Goal: Information Seeking & Learning: Learn about a topic

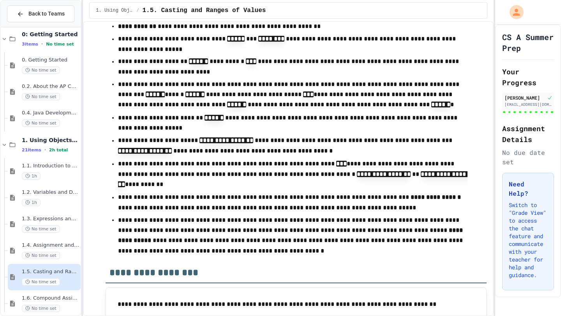
scroll to position [4486, 0]
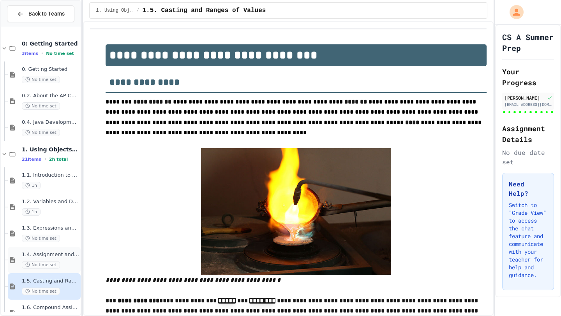
click at [43, 260] on div "1.4. Assignment and Input No time set" at bounding box center [50, 260] width 57 height 17
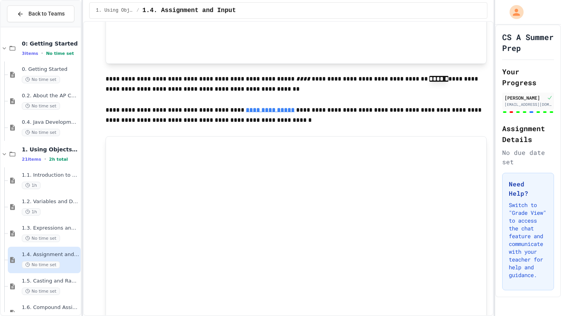
scroll to position [513, 0]
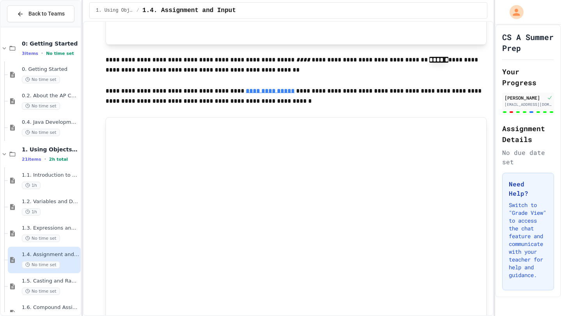
click at [443, 90] on p "**********" at bounding box center [296, 96] width 381 height 21
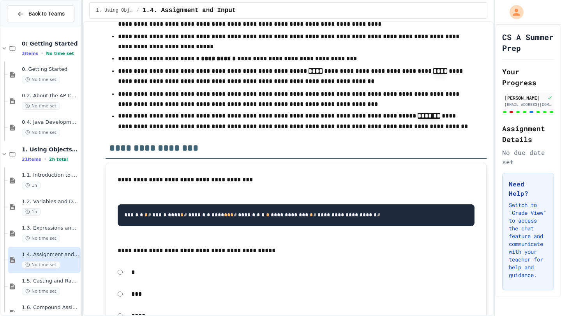
scroll to position [3846, 0]
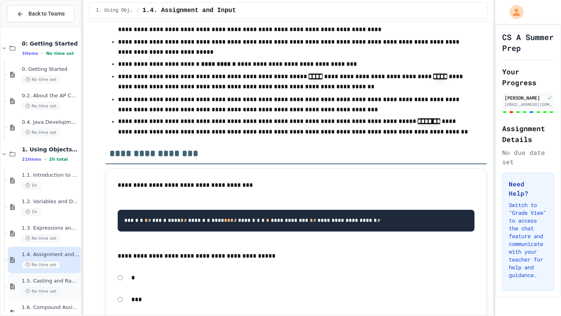
click at [47, 288] on span "No time set" at bounding box center [41, 291] width 38 height 7
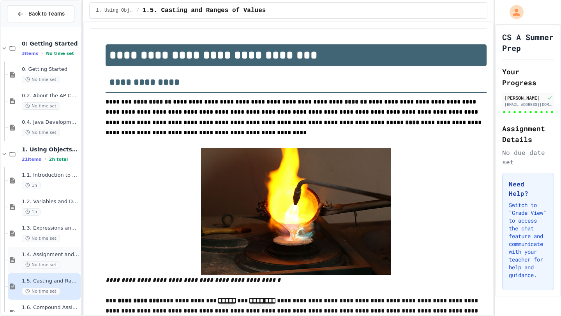
click at [50, 256] on span "1.4. Assignment and Input" at bounding box center [50, 255] width 57 height 7
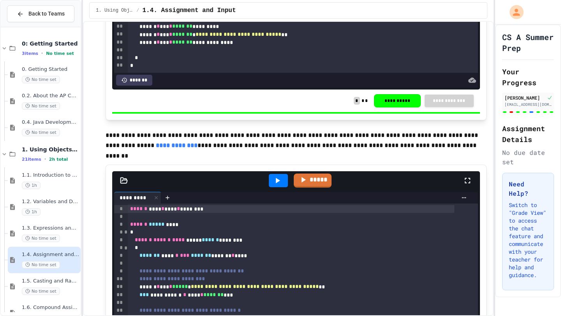
scroll to position [3233, 0]
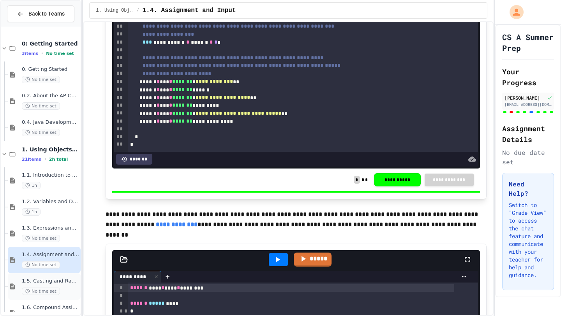
click at [52, 277] on div "1.5. Casting and Ranges of Values No time set" at bounding box center [44, 287] width 73 height 27
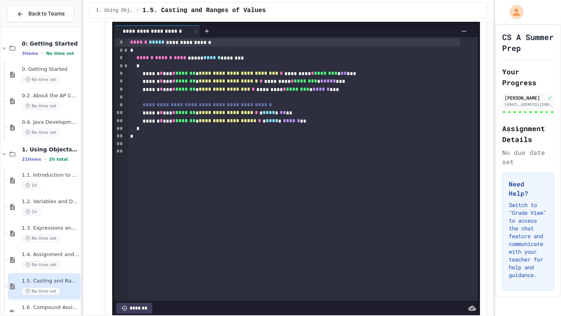
scroll to position [4124, 0]
click at [319, 20] on link "*****" at bounding box center [313, 12] width 34 height 15
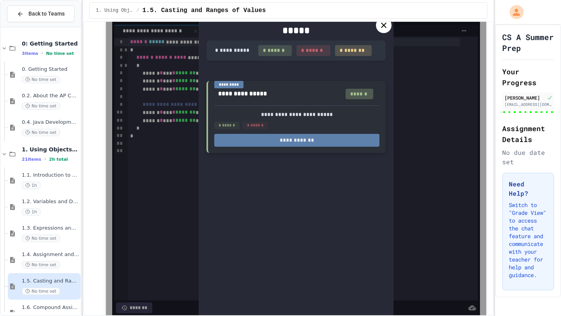
click at [314, 147] on button "**********" at bounding box center [296, 140] width 165 height 13
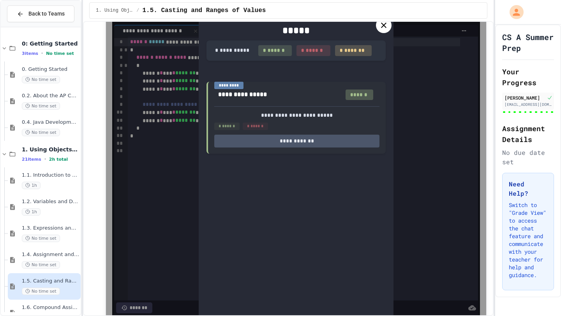
click at [382, 30] on icon at bounding box center [383, 25] width 9 height 9
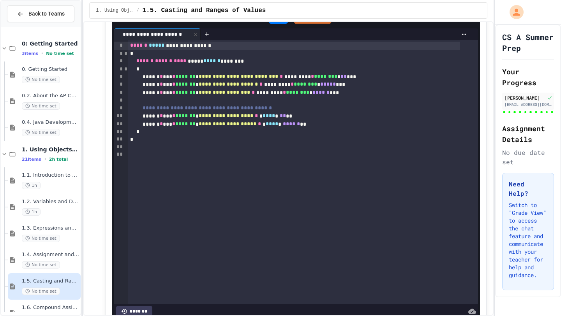
scroll to position [4069, 0]
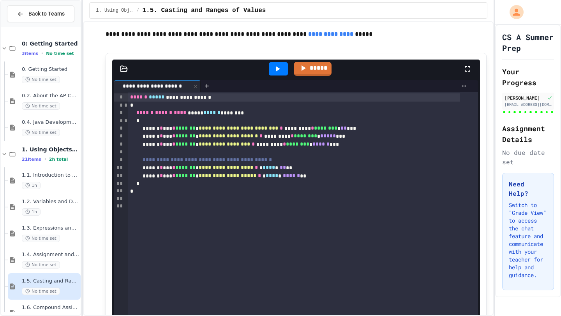
click at [270, 76] on div at bounding box center [278, 68] width 19 height 13
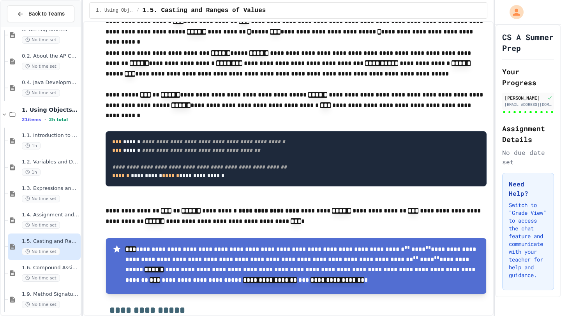
scroll to position [743, 0]
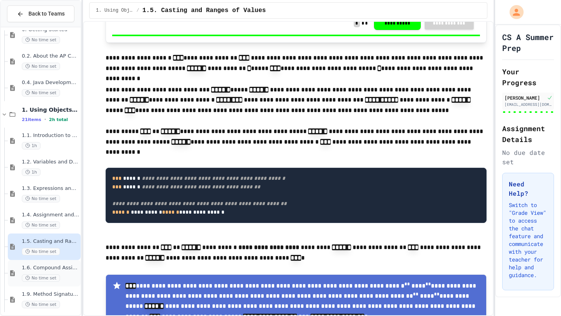
click at [45, 270] on span "1.6. Compound Assignment Operators" at bounding box center [50, 268] width 57 height 7
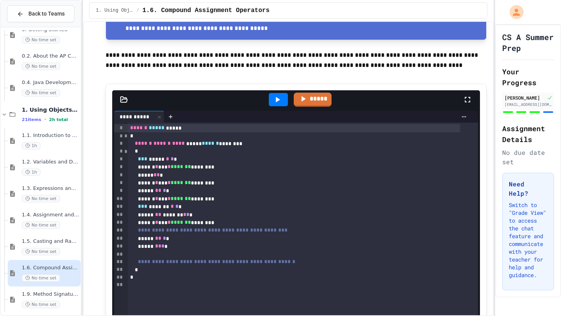
scroll to position [493, 0]
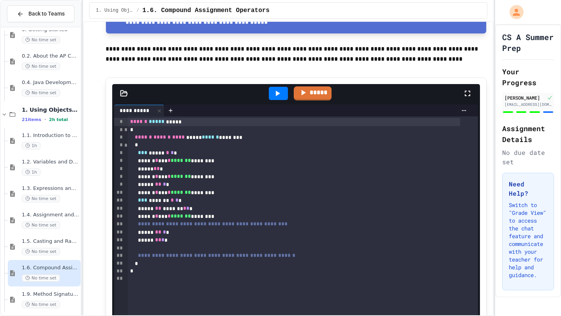
click at [273, 95] on icon at bounding box center [277, 93] width 9 height 9
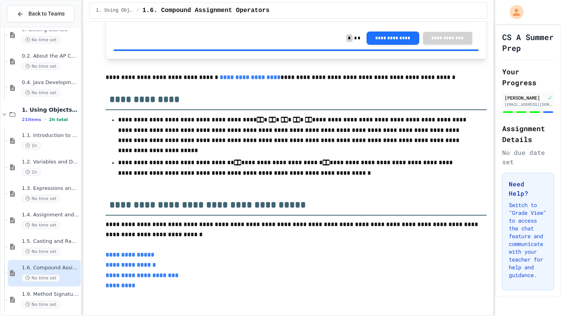
scroll to position [2029, 0]
click at [128, 254] on link "**********" at bounding box center [130, 255] width 49 height 6
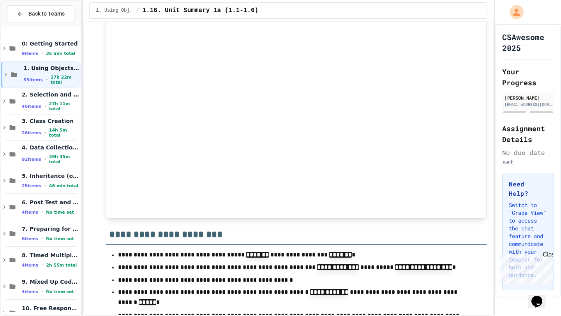
scroll to position [1361, 0]
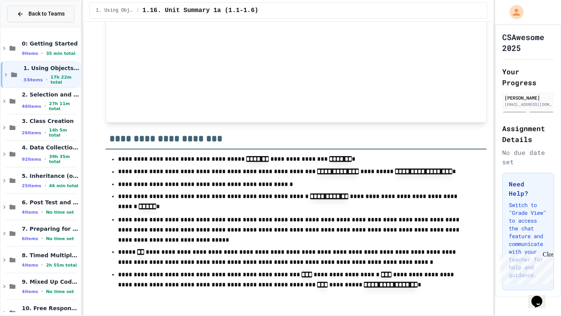
click at [49, 14] on span "Back to Teams" at bounding box center [46, 14] width 36 height 8
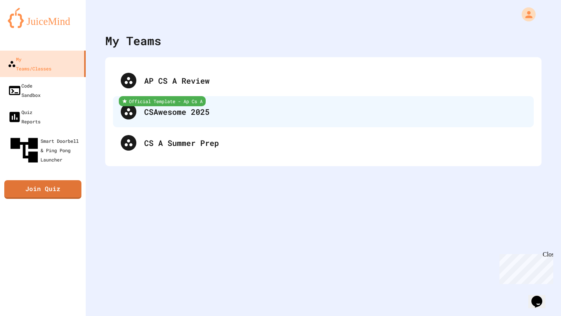
click at [158, 118] on div "Official Template - Ap Cs A CSAwesome 2025" at bounding box center [323, 111] width 421 height 31
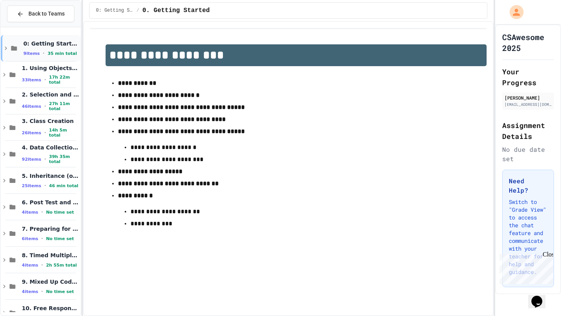
click at [20, 51] on div "0: Getting Started 9 items • 35 min total" at bounding box center [41, 48] width 80 height 27
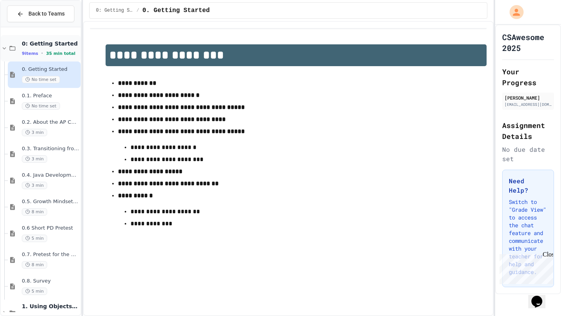
click at [20, 51] on div "0: Getting Started 9 items • 35 min total" at bounding box center [41, 48] width 80 height 27
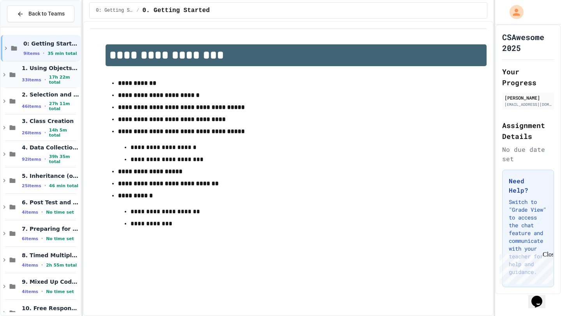
click at [32, 82] on span "33 items" at bounding box center [31, 80] width 19 height 5
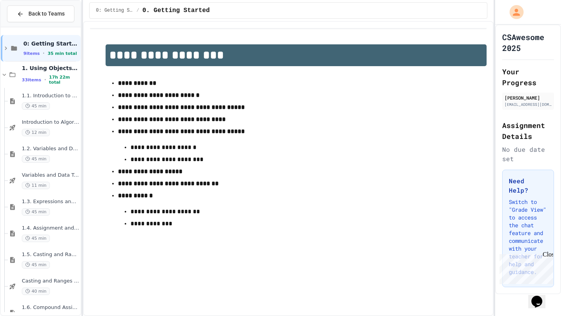
click at [32, 82] on span "33 items" at bounding box center [31, 80] width 19 height 5
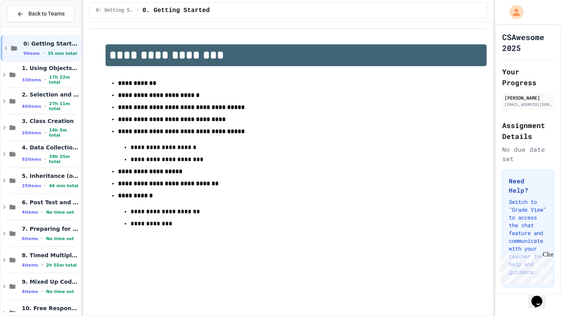
click at [32, 82] on span "33 items" at bounding box center [31, 80] width 19 height 5
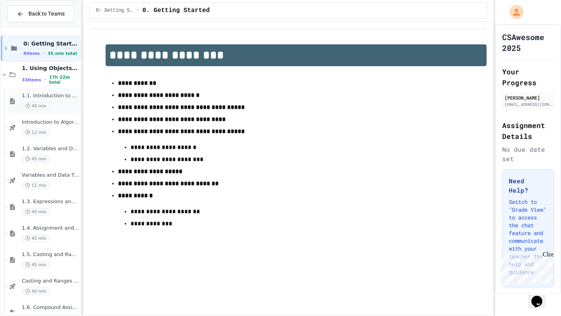
click at [33, 97] on span "1.1. Introduction to Algorithms, Programming, and Compilers" at bounding box center [50, 96] width 57 height 7
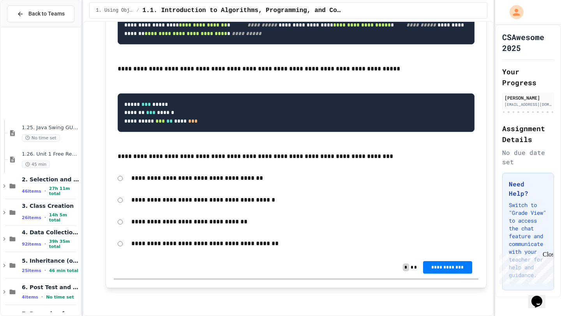
scroll to position [920, 0]
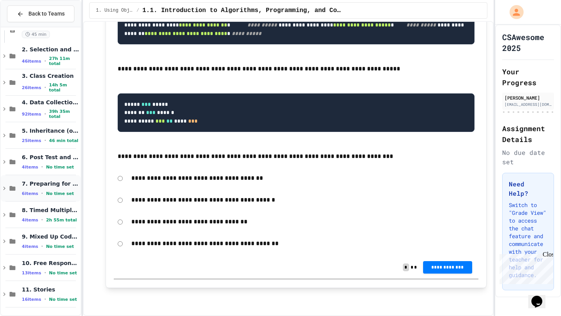
click at [39, 187] on div "7. Preparing for the Exam 6 items • No time set" at bounding box center [50, 188] width 57 height 16
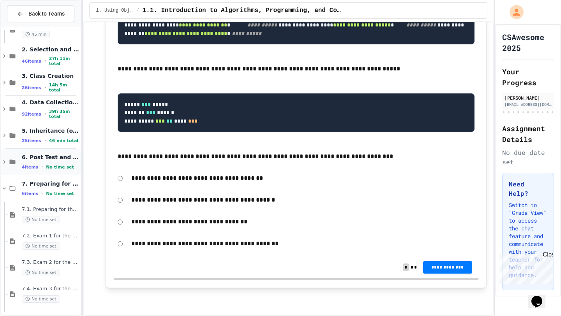
click at [46, 161] on div "6. Post Test and Survey 4 items • No time set" at bounding box center [50, 162] width 57 height 16
click at [47, 127] on span "5. Inheritance (optional)" at bounding box center [50, 130] width 57 height 7
click at [47, 104] on span "4. Data Collections" at bounding box center [50, 102] width 57 height 7
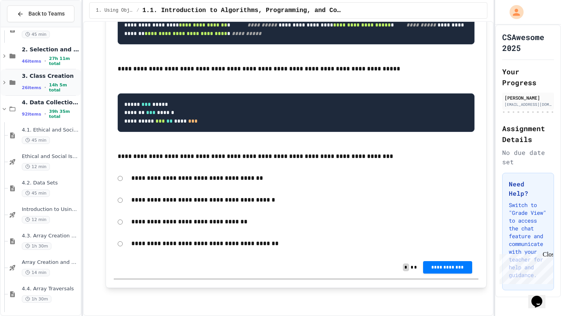
click at [48, 81] on div "3. Class Creation 26 items • 14h 5m total" at bounding box center [50, 82] width 57 height 21
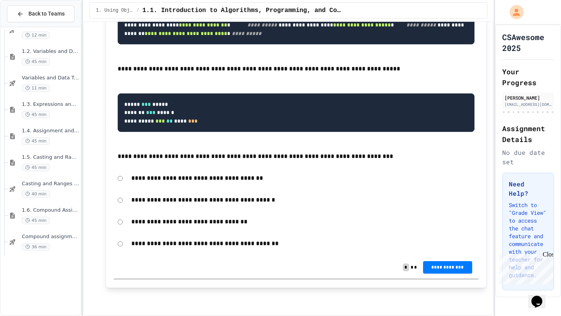
scroll to position [0, 0]
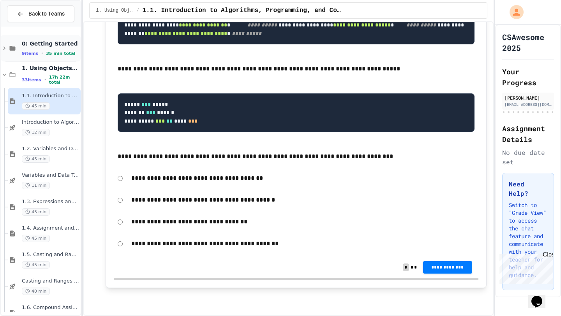
click at [46, 53] on span "35 min total" at bounding box center [60, 53] width 29 height 5
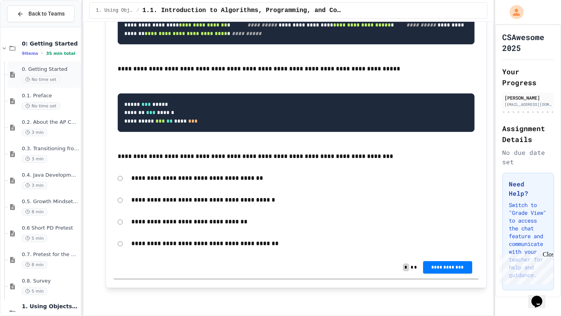
click at [42, 73] on div "0. Getting Started No time set" at bounding box center [50, 74] width 57 height 17
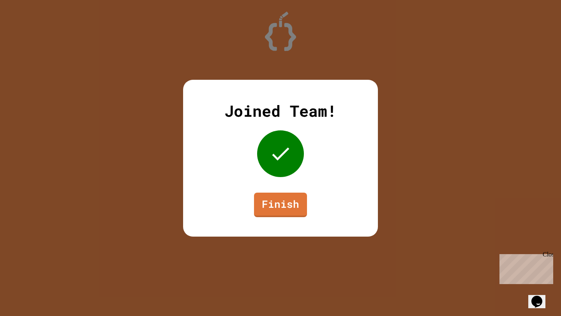
click at [298, 209] on link "Finish" at bounding box center [280, 205] width 53 height 25
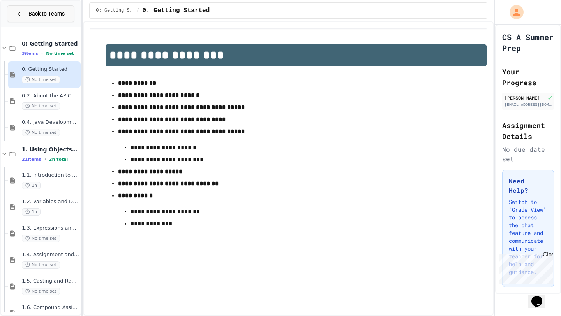
click at [64, 11] on span "Back to Teams" at bounding box center [46, 14] width 36 height 8
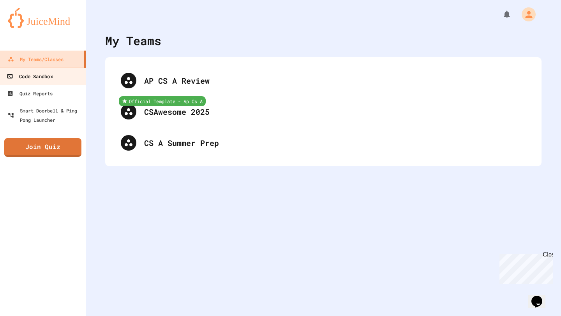
click at [55, 76] on link "Code Sandbox" at bounding box center [43, 76] width 88 height 18
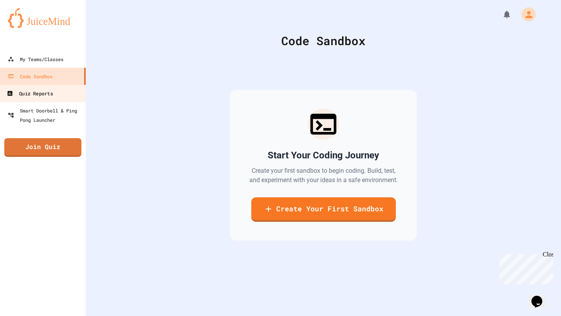
click at [54, 92] on link "Quiz Reports" at bounding box center [43, 94] width 88 height 18
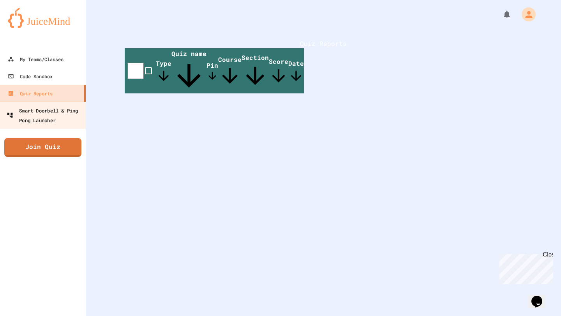
click at [57, 118] on div "Smart Doorbell & Ping Pong Launcher" at bounding box center [45, 115] width 77 height 19
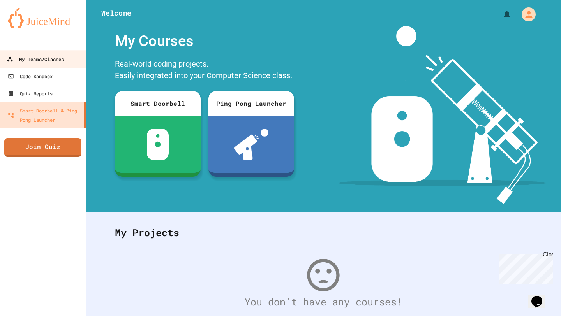
click at [52, 55] on div "My Teams/Classes" at bounding box center [35, 60] width 57 height 10
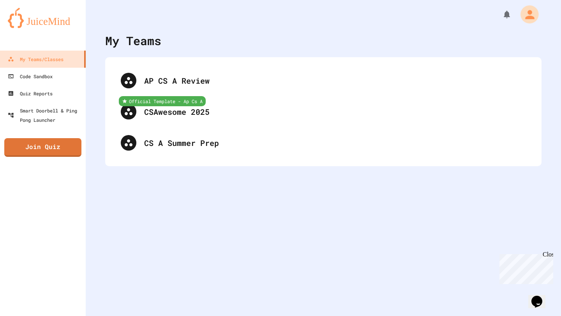
click at [523, 14] on icon "My Account" at bounding box center [530, 15] width 14 height 14
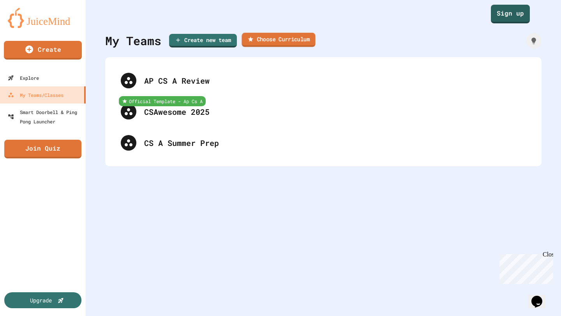
click at [276, 42] on link "Choose Curriculum" at bounding box center [279, 40] width 74 height 14
click at [213, 41] on link "Create new team" at bounding box center [203, 41] width 68 height 14
click at [501, 12] on link "Sign up" at bounding box center [510, 12] width 37 height 19
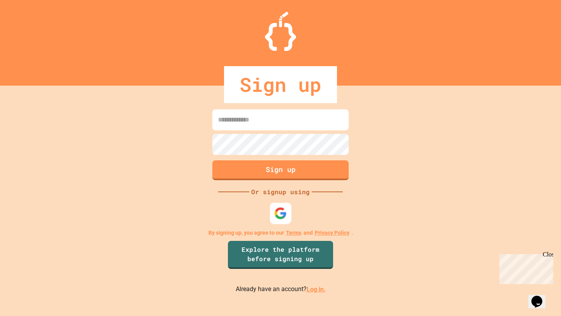
click at [283, 213] on img at bounding box center [280, 213] width 13 height 13
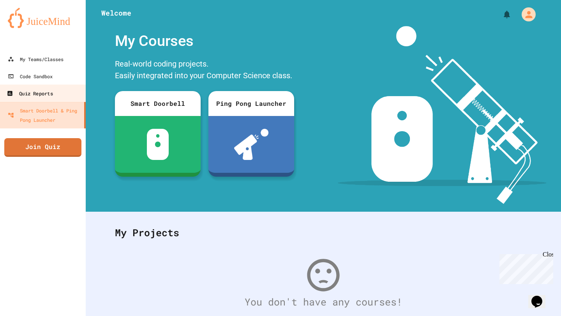
click at [48, 87] on link "Quiz Reports" at bounding box center [43, 94] width 88 height 18
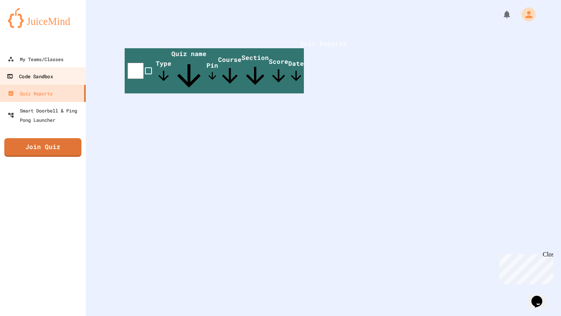
click at [47, 80] on div "Code Sandbox" at bounding box center [30, 77] width 46 height 10
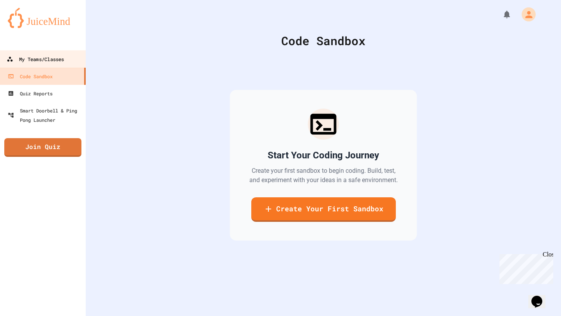
click at [47, 60] on div "My Teams/Classes" at bounding box center [35, 60] width 57 height 10
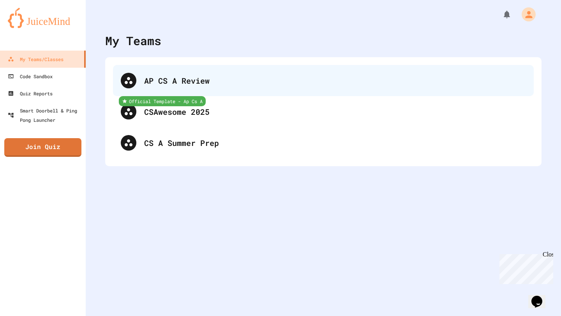
click at [173, 82] on div "AP CS A Review" at bounding box center [335, 81] width 382 height 12
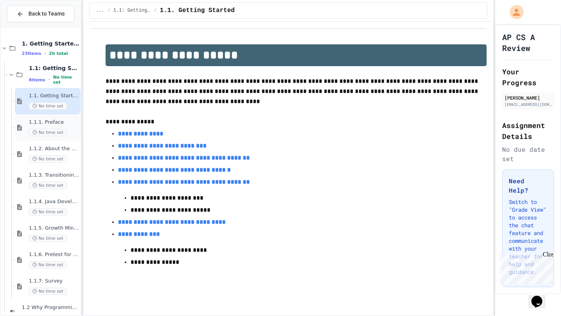
click at [53, 136] on span "No time set" at bounding box center [48, 132] width 38 height 7
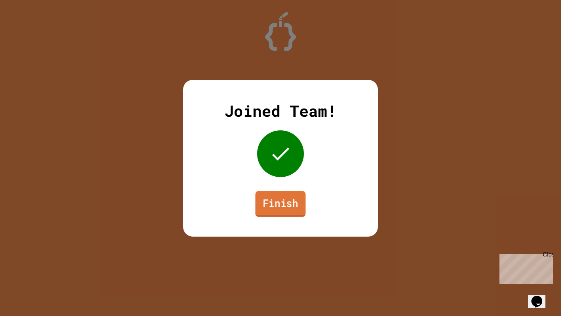
click at [280, 205] on link "Finish" at bounding box center [280, 204] width 50 height 26
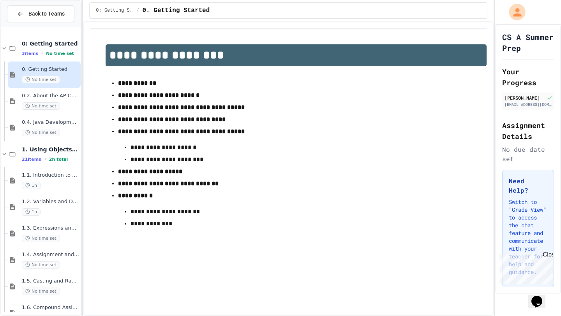
click at [521, 13] on icon "My Account" at bounding box center [517, 12] width 12 height 12
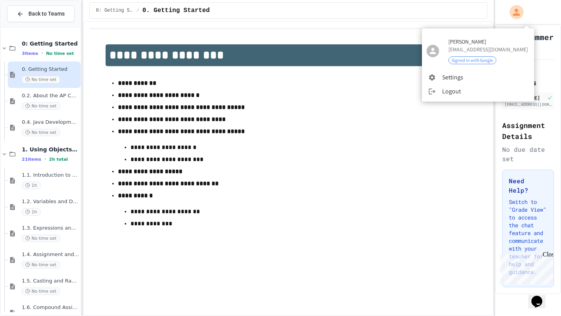
click at [487, 60] on span "Signed in with Google" at bounding box center [472, 60] width 47 height 7
click at [454, 90] on li "Logout" at bounding box center [478, 92] width 112 height 14
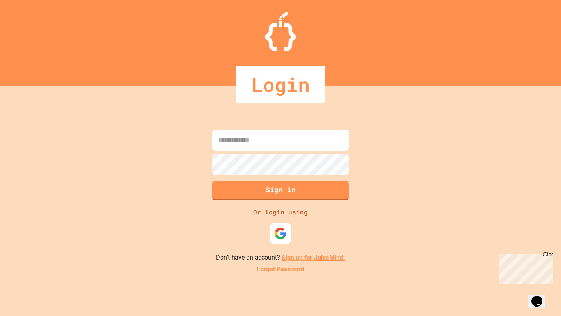
click at [284, 238] on img at bounding box center [280, 234] width 12 height 12
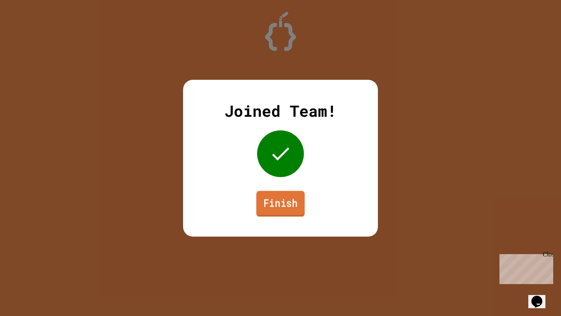
click at [278, 203] on link "Finish" at bounding box center [280, 204] width 48 height 26
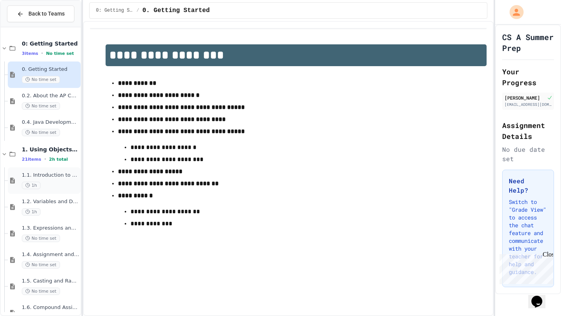
click at [52, 182] on div "1.1. Introduction to Algorithms, Programming, and Compilers 1h" at bounding box center [50, 180] width 57 height 17
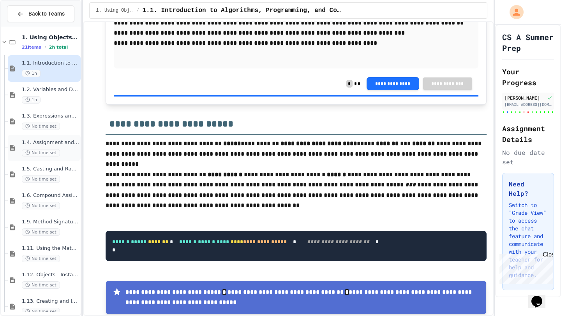
scroll to position [119, 0]
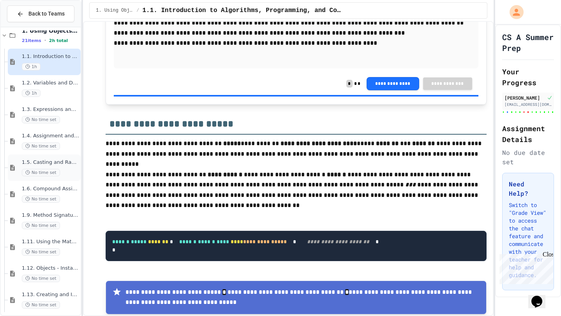
click at [57, 167] on div "1.5. Casting and Ranges of Values No time set" at bounding box center [50, 167] width 57 height 17
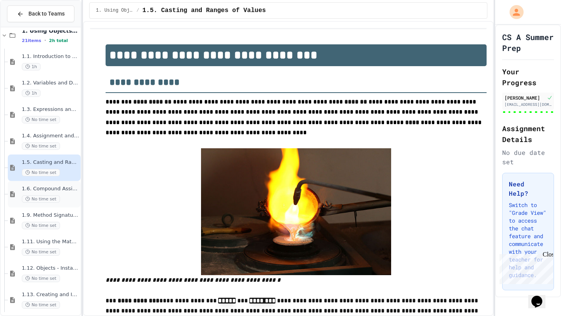
click at [52, 186] on span "1.6. Compound Assignment Operators" at bounding box center [50, 189] width 57 height 7
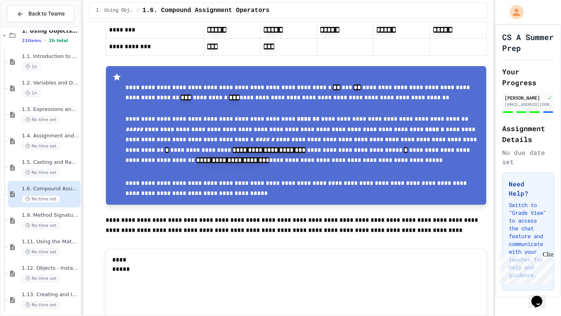
scroll to position [343, 0]
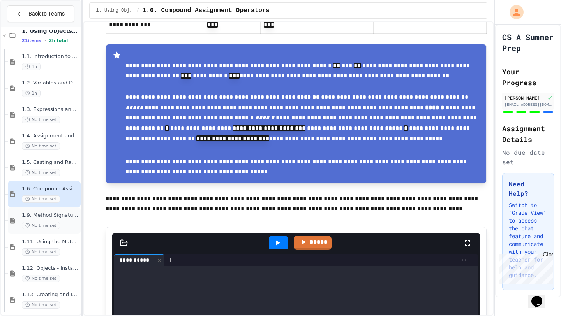
click at [28, 232] on div "1.9. Method Signatures No time set" at bounding box center [44, 221] width 73 height 27
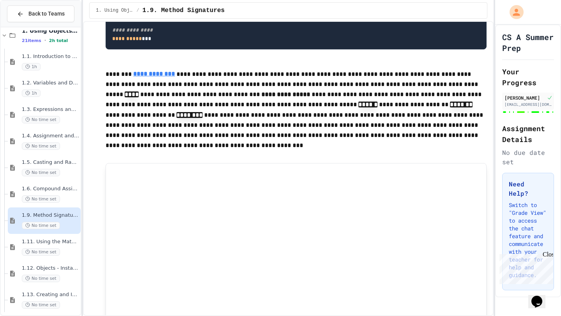
scroll to position [739, 0]
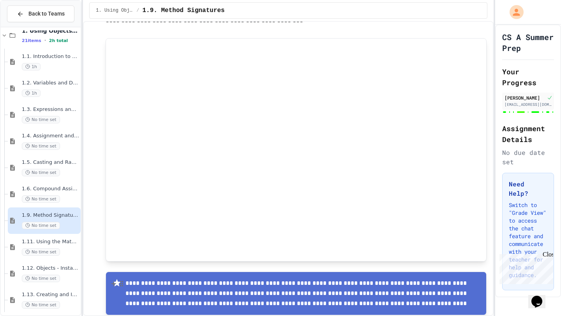
click at [424, 289] on p "**********" at bounding box center [303, 294] width 355 height 30
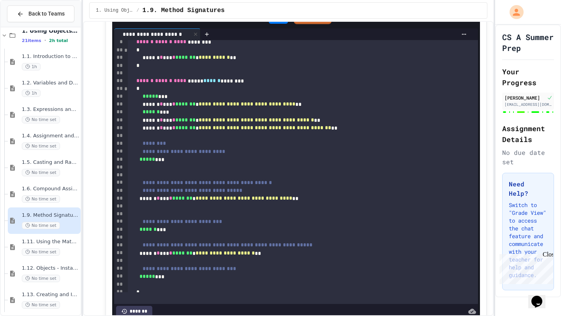
scroll to position [80, 0]
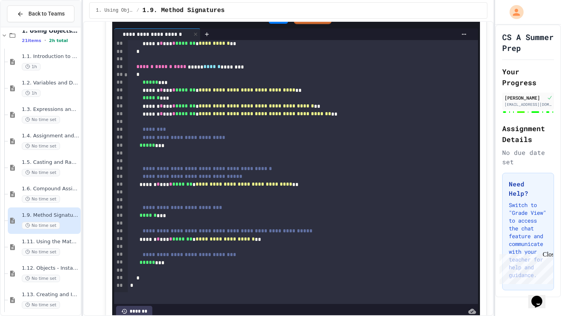
click at [412, 304] on div "*******" at bounding box center [296, 311] width 364 height 15
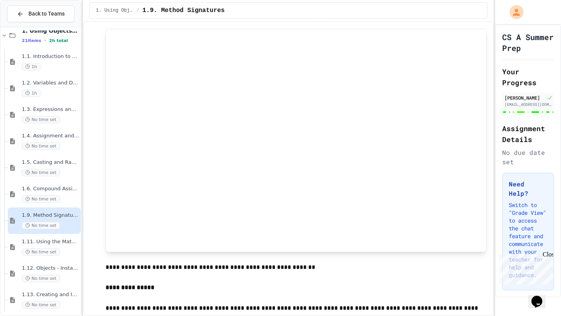
scroll to position [3051, 0]
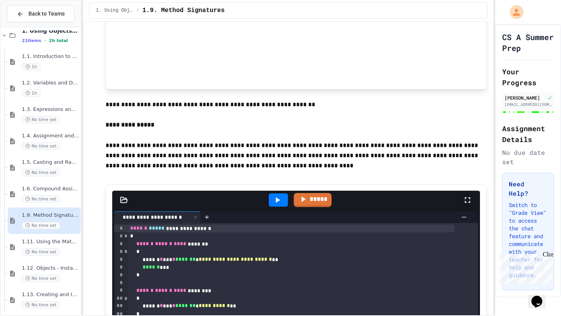
scroll to position [3109, 0]
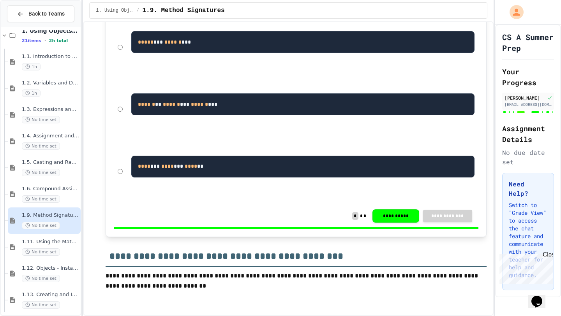
scroll to position [6168, 0]
click at [66, 245] on span "1.11. Using the Math Class" at bounding box center [50, 242] width 57 height 7
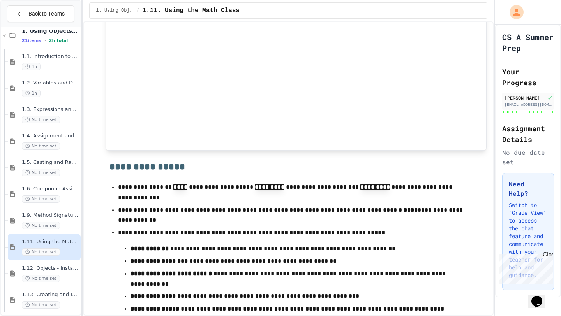
scroll to position [6250, 0]
